Goal: Book appointment/travel/reservation

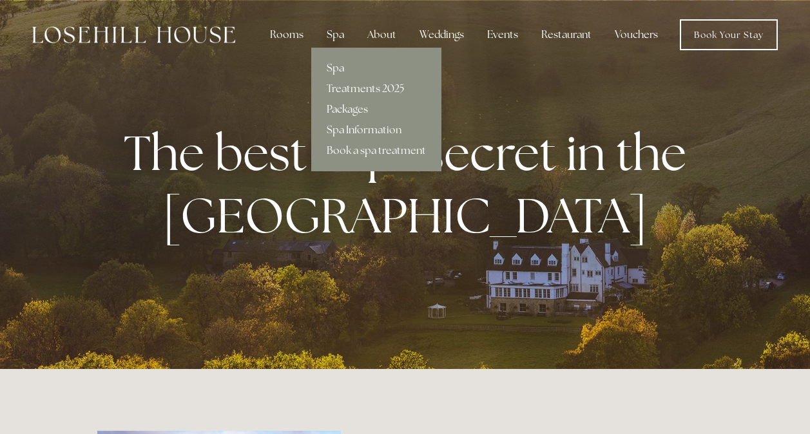
click at [357, 112] on link "Packages" at bounding box center [376, 109] width 130 height 21
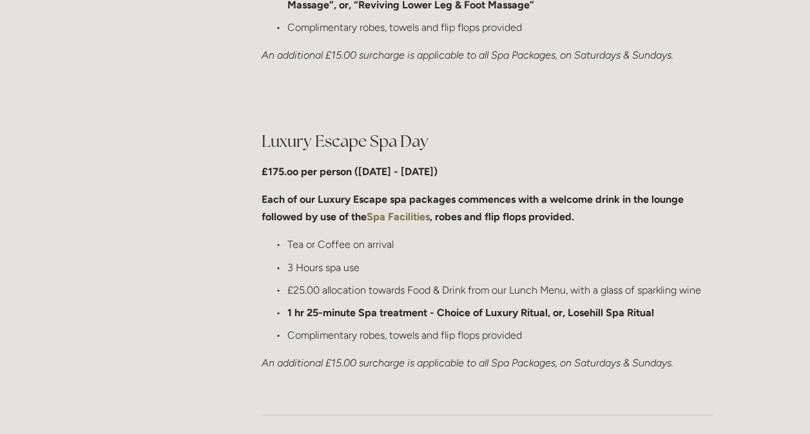
scroll to position [1244, 0]
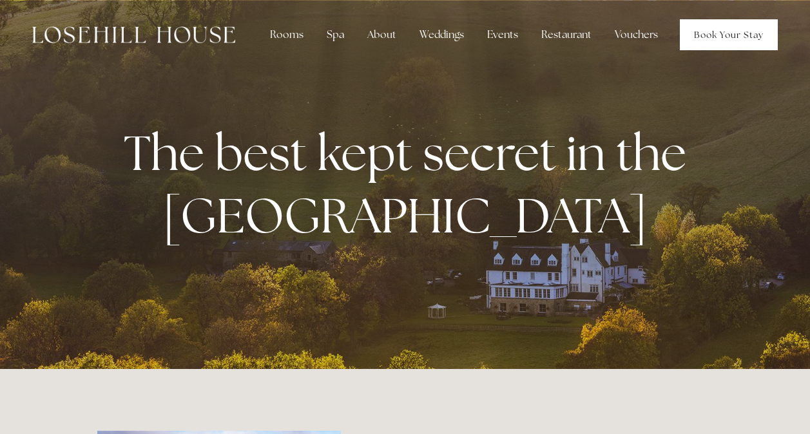
click at [702, 37] on link "Book Your Stay" at bounding box center [729, 34] width 98 height 31
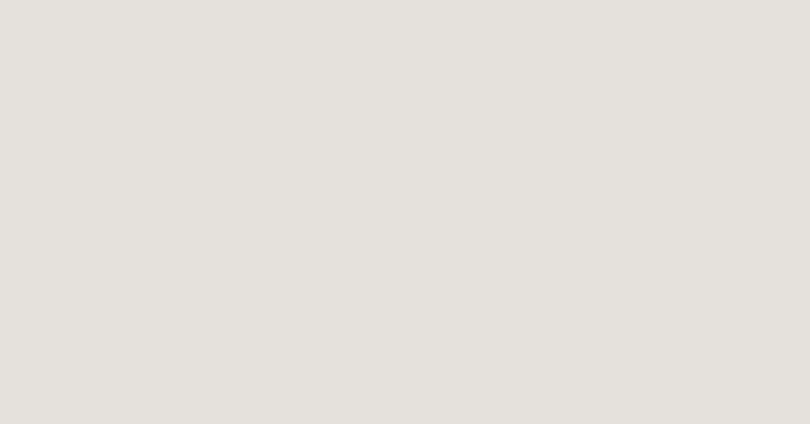
scroll to position [486, 0]
